Goal: Task Accomplishment & Management: Use online tool/utility

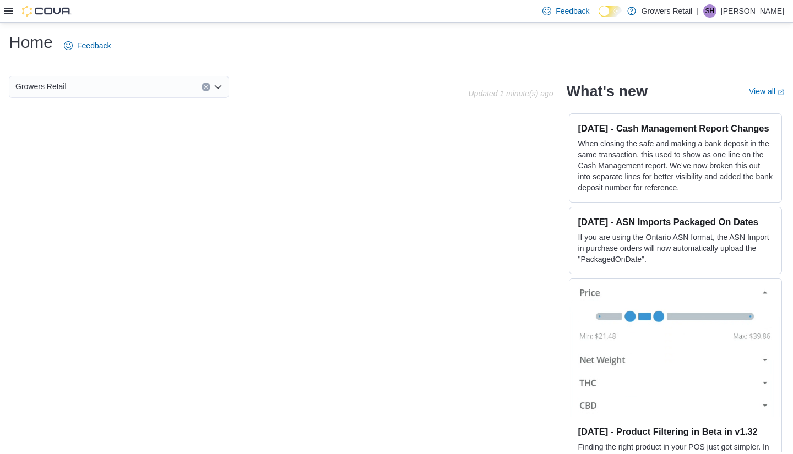
click at [35, 90] on span "Growers Retail" at bounding box center [40, 86] width 51 height 13
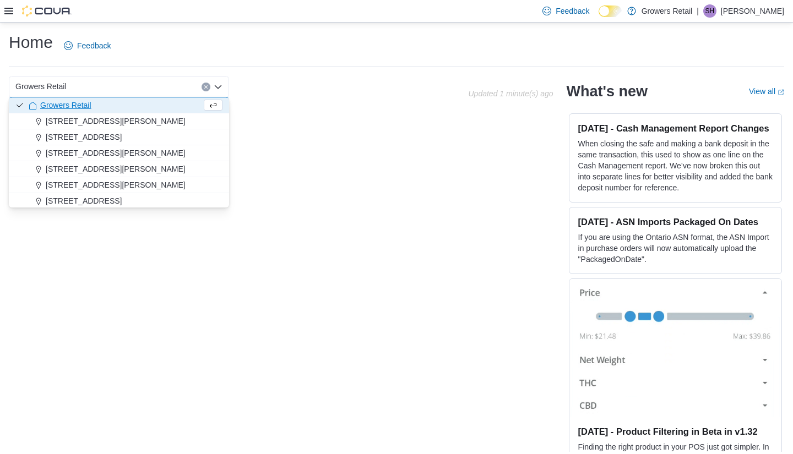
click at [9, 8] on icon at bounding box center [8, 11] width 9 height 9
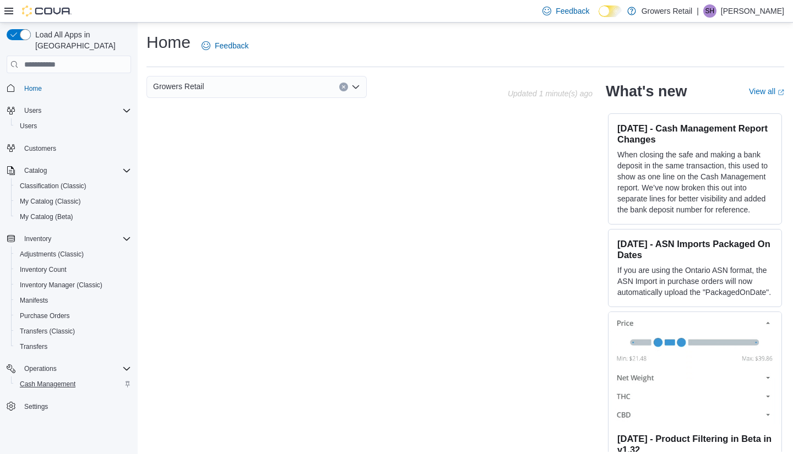
click at [29, 380] on span "Cash Management" at bounding box center [48, 384] width 56 height 9
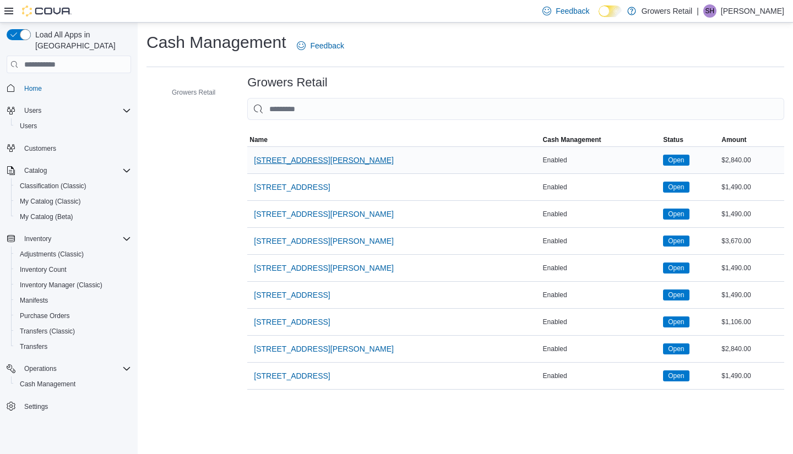
click at [287, 157] on span "1021 Pape Avenue" at bounding box center [324, 160] width 140 height 11
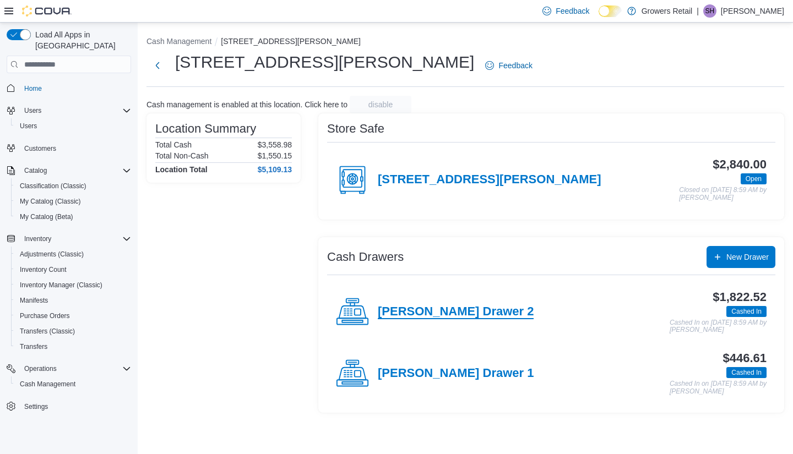
click at [445, 311] on h4 "Pape Drawer 2" at bounding box center [456, 312] width 156 height 14
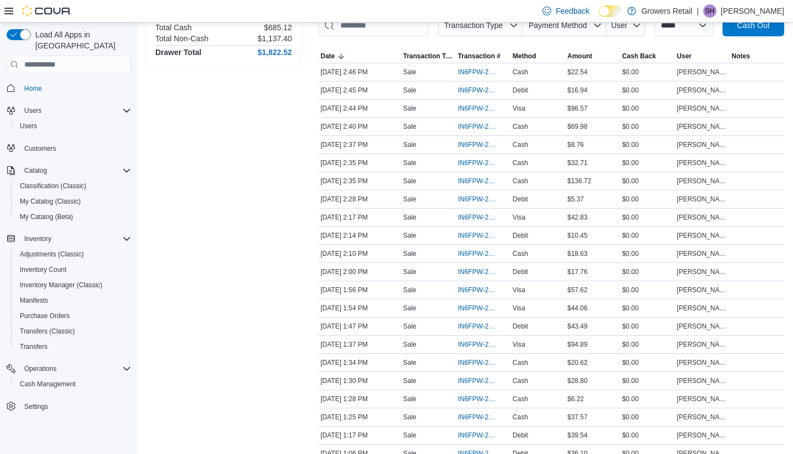
scroll to position [180, 0]
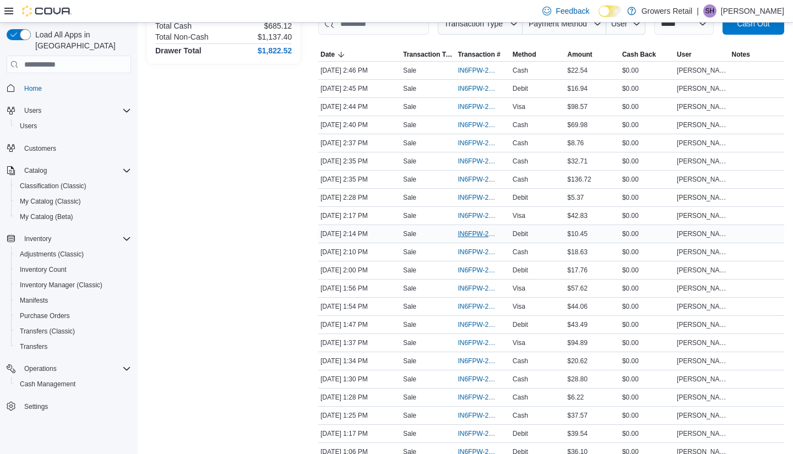
click at [468, 238] on span "IN6FPW-2065001" at bounding box center [477, 234] width 39 height 9
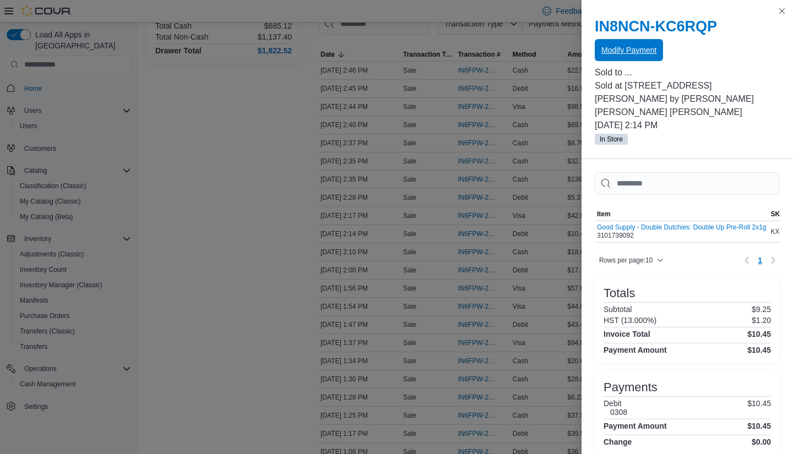
click at [628, 45] on span "Modify Payment" at bounding box center [628, 50] width 55 height 11
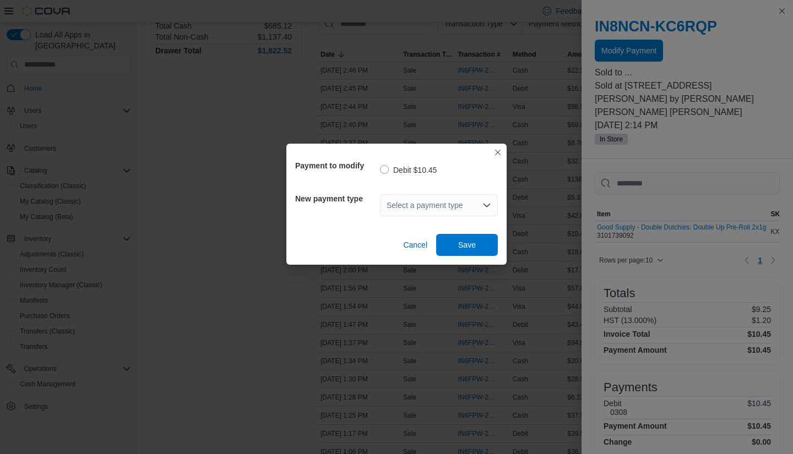
click at [486, 205] on icon "Open list of options" at bounding box center [486, 205] width 7 height 3
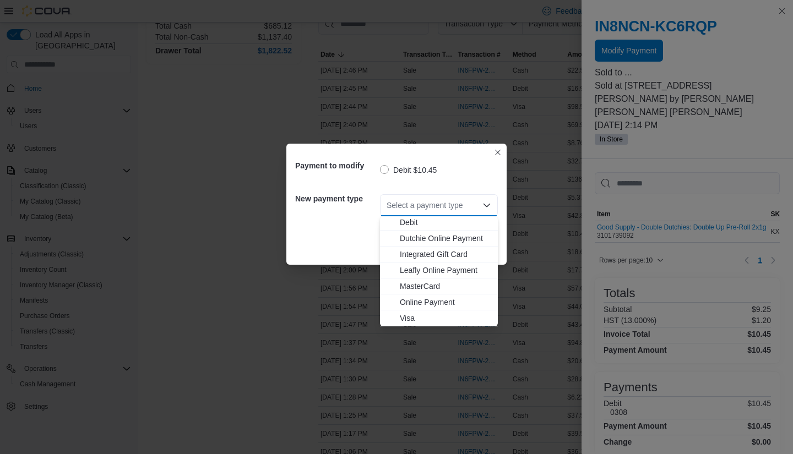
scroll to position [18, 0]
click at [404, 318] on span "Visa" at bounding box center [445, 318] width 91 height 11
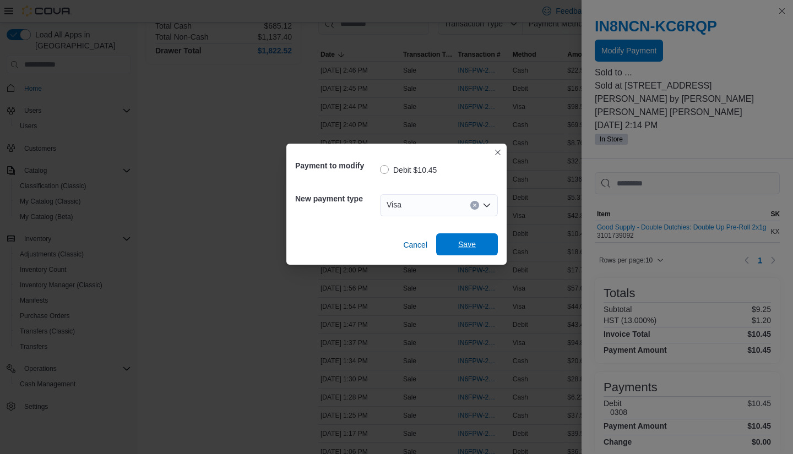
click at [461, 244] on span "Save" at bounding box center [467, 244] width 18 height 11
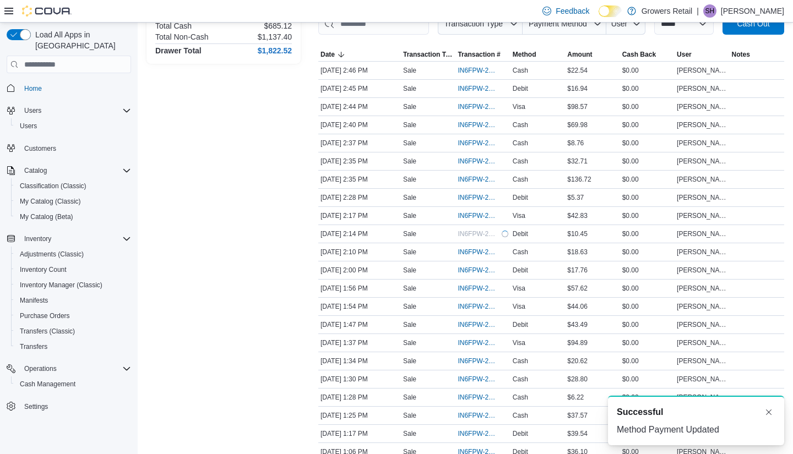
scroll to position [0, 0]
